Goal: Find specific page/section: Find specific page/section

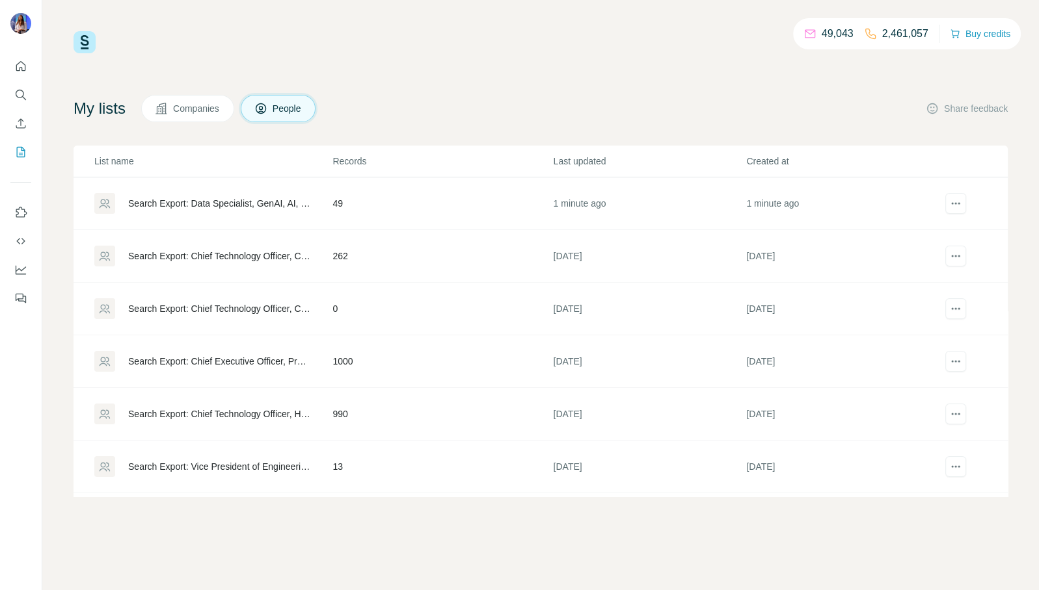
click at [202, 205] on div "Search Export: Data Specialist, GenAI, AI, [PERSON_NAME]- Security contacts - […" at bounding box center [219, 203] width 182 height 13
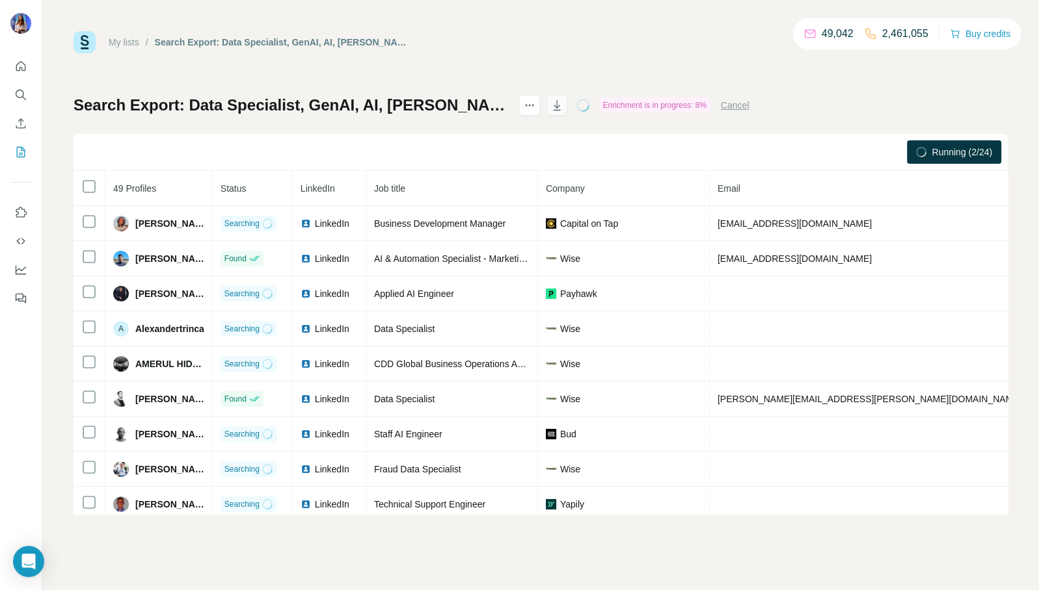
click at [563, 103] on icon "button" at bounding box center [556, 105] width 13 height 13
